Goal: Transaction & Acquisition: Book appointment/travel/reservation

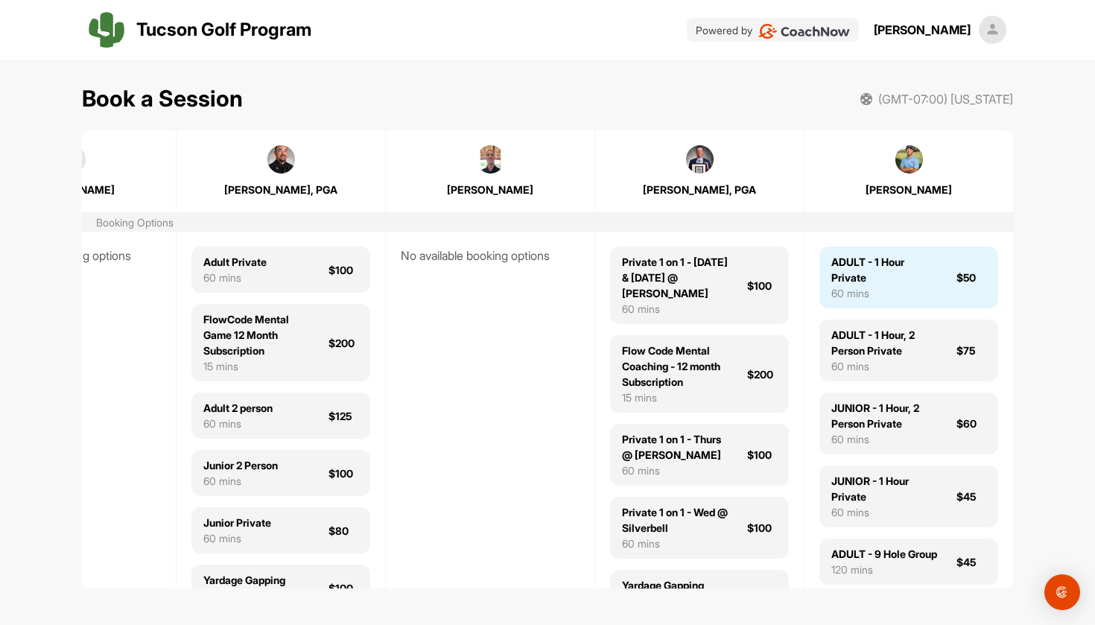
click at [929, 278] on div "ADULT - 1 Hour Private" at bounding box center [884, 269] width 107 height 31
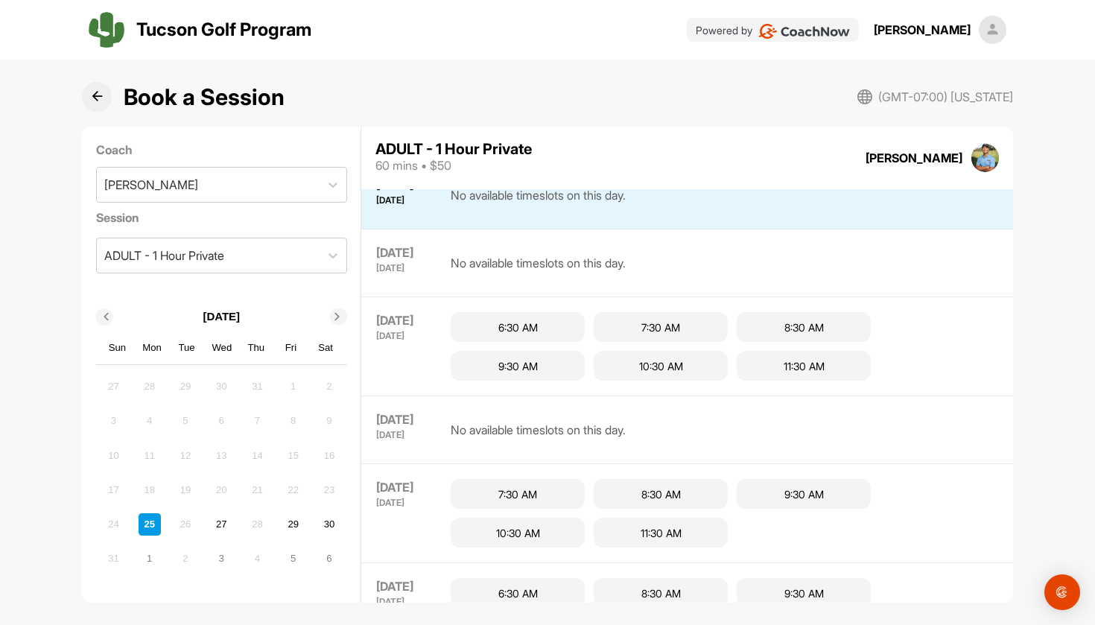
scroll to position [23, 0]
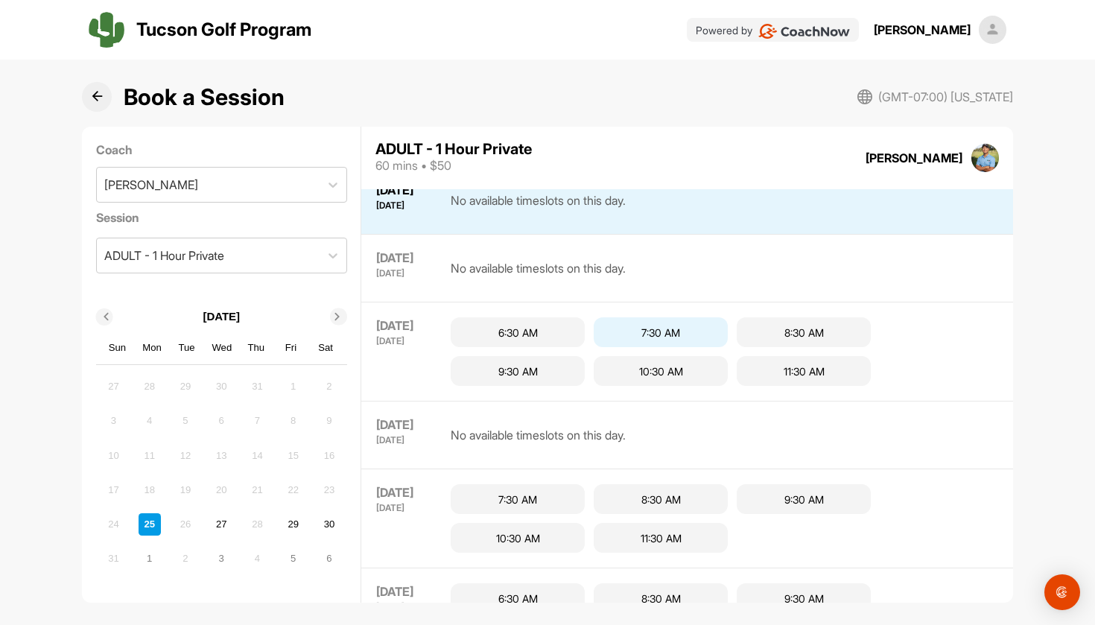
click at [704, 327] on div "7:30 AM" at bounding box center [660, 332] width 134 height 30
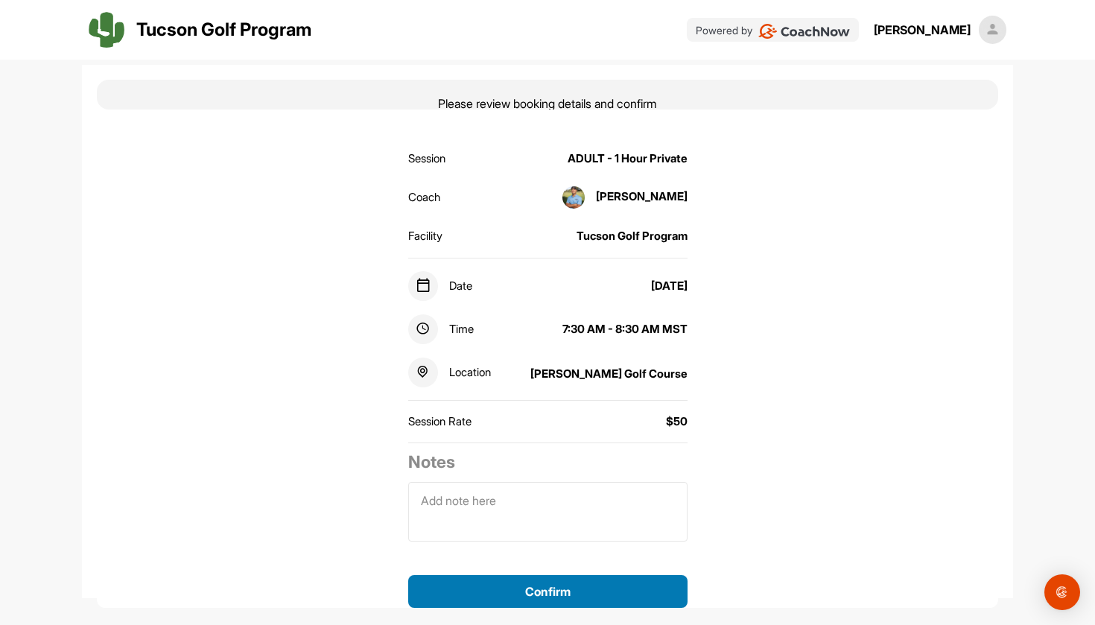
scroll to position [81, 0]
click at [590, 581] on button "Confirm" at bounding box center [547, 591] width 279 height 33
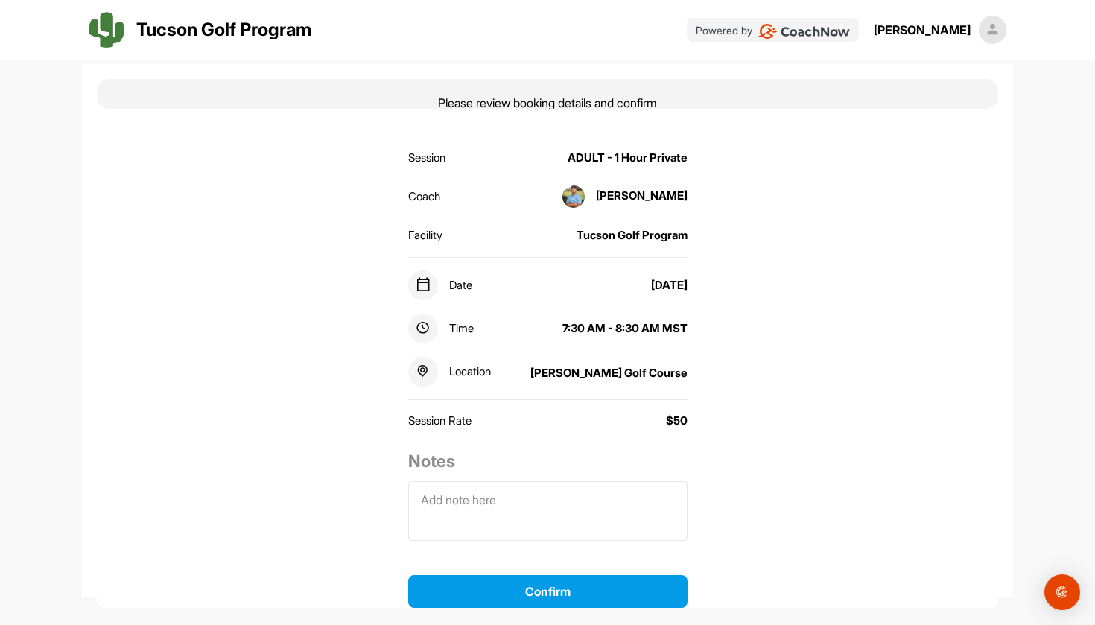
scroll to position [81, 0]
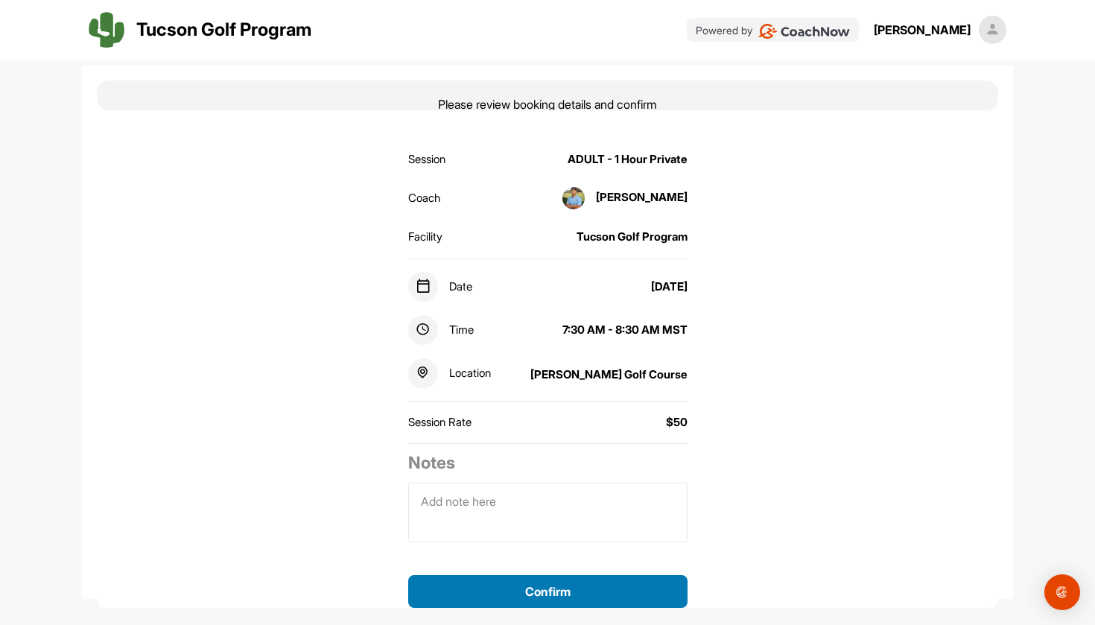
click at [567, 587] on button "Confirm" at bounding box center [547, 591] width 279 height 33
